Goal: Find specific page/section: Find specific page/section

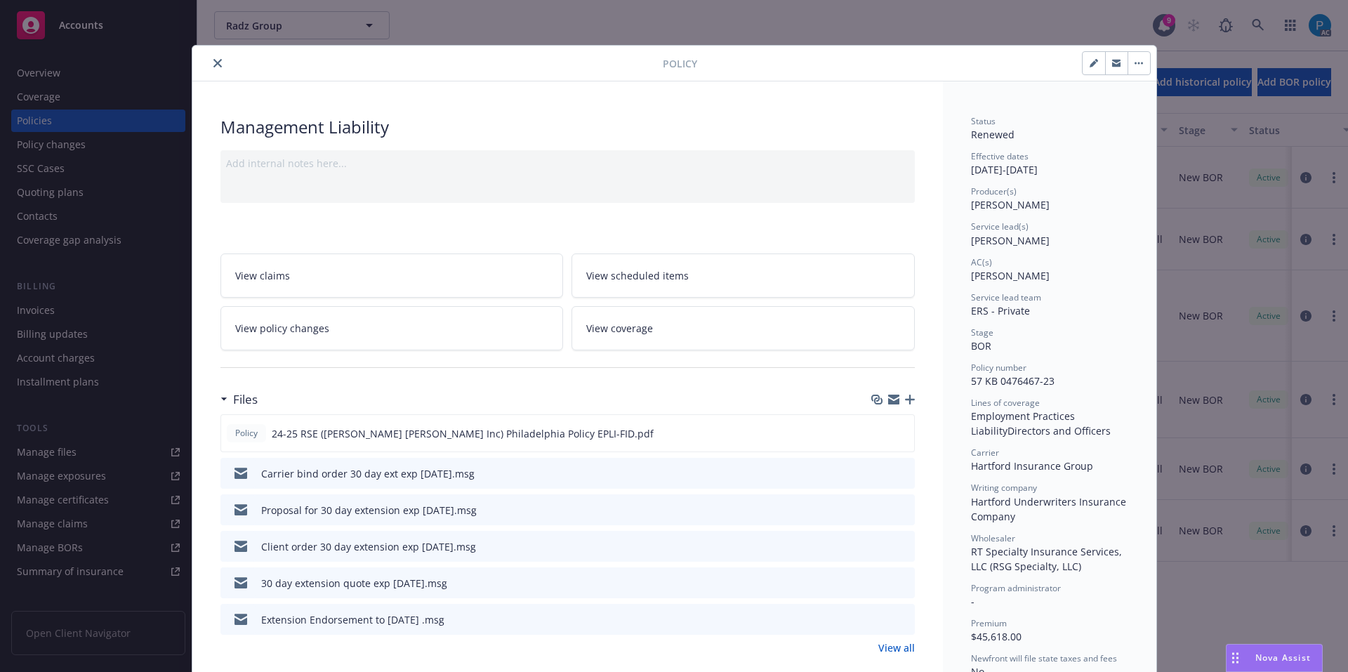
click at [213, 65] on icon "close" at bounding box center [217, 63] width 8 height 8
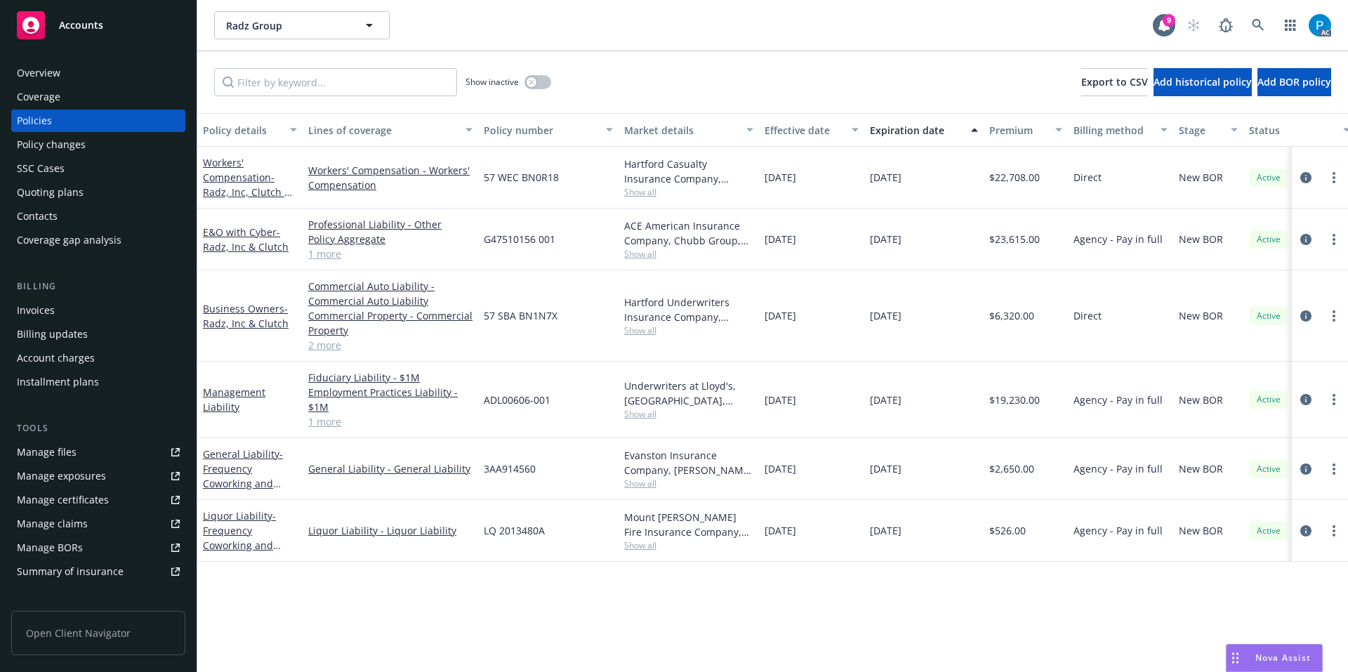
click at [62, 300] on div "Invoices" at bounding box center [98, 310] width 163 height 22
